Goal: Find specific page/section: Find specific page/section

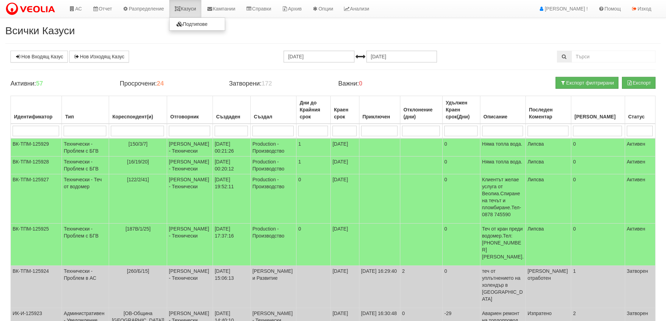
click at [189, 9] on link "Казуси" at bounding box center [185, 8] width 32 height 17
click at [195, 10] on link "Казуси" at bounding box center [185, 8] width 32 height 17
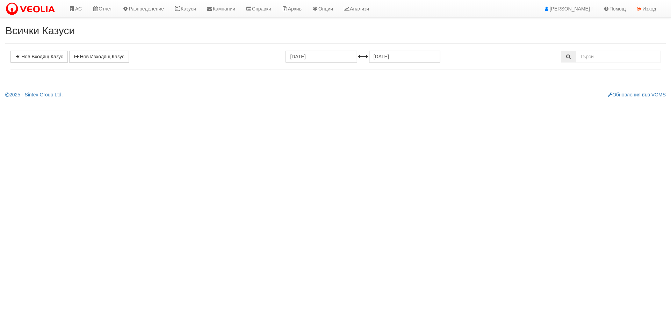
select select "1"
